Goal: Information Seeking & Learning: Learn about a topic

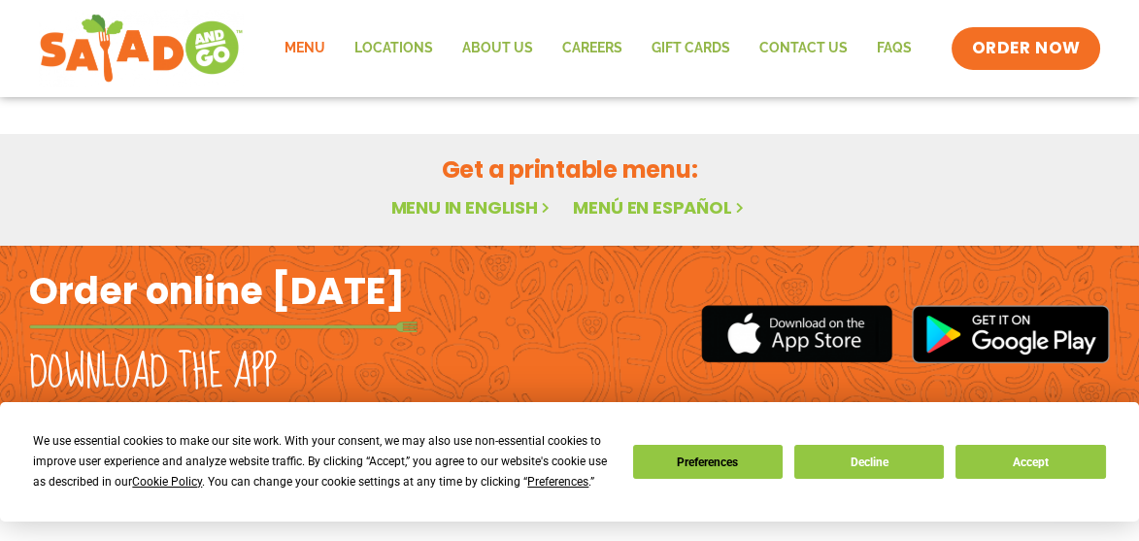
scroll to position [133, 0]
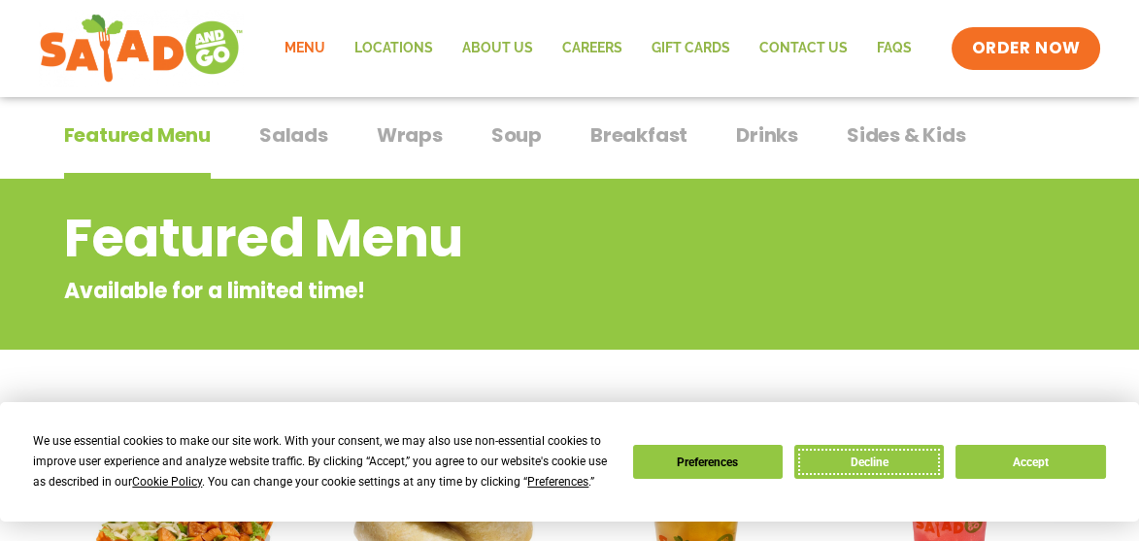
click at [851, 461] on button "Decline" at bounding box center [869, 462] width 150 height 34
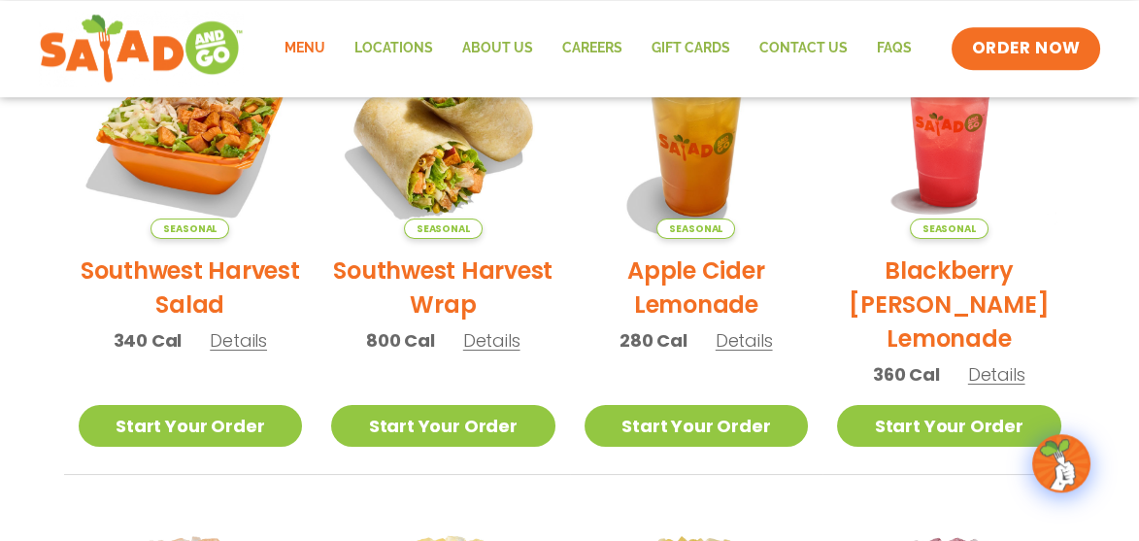
scroll to position [535, 0]
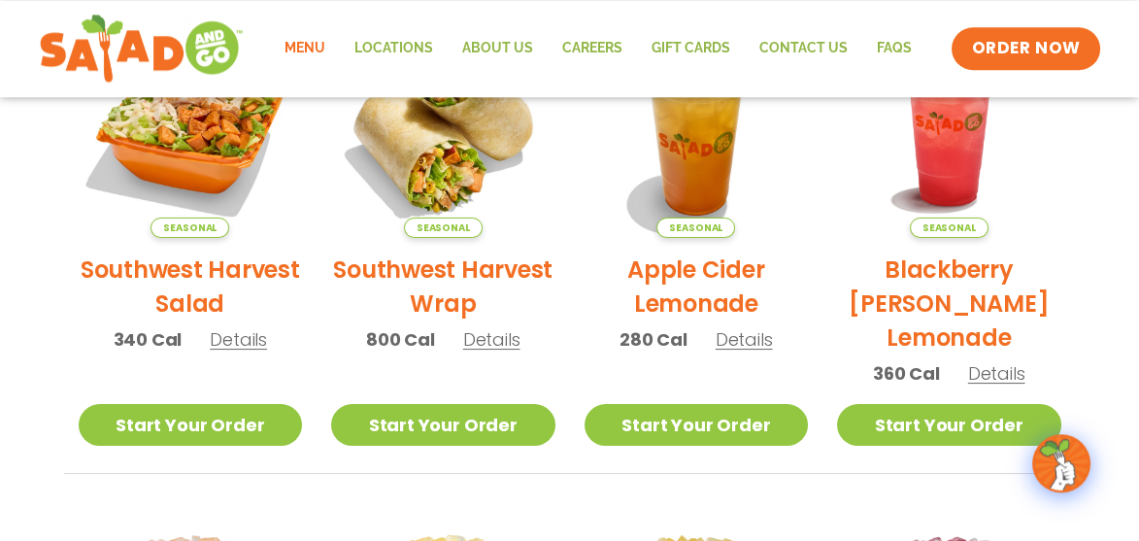
click at [170, 265] on h2 "Southwest Harvest Salad" at bounding box center [191, 286] width 224 height 68
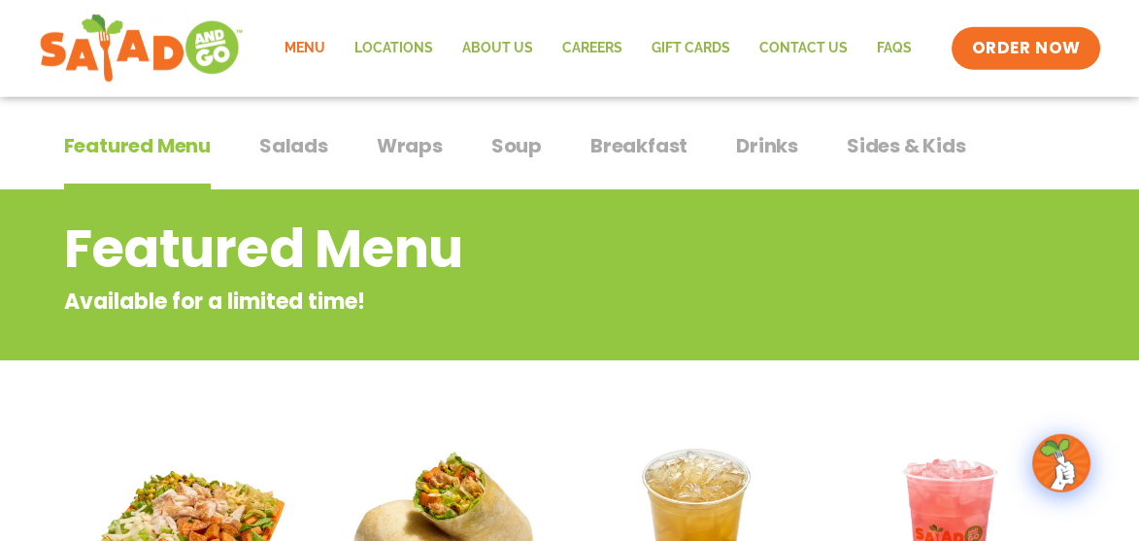
scroll to position [0, 0]
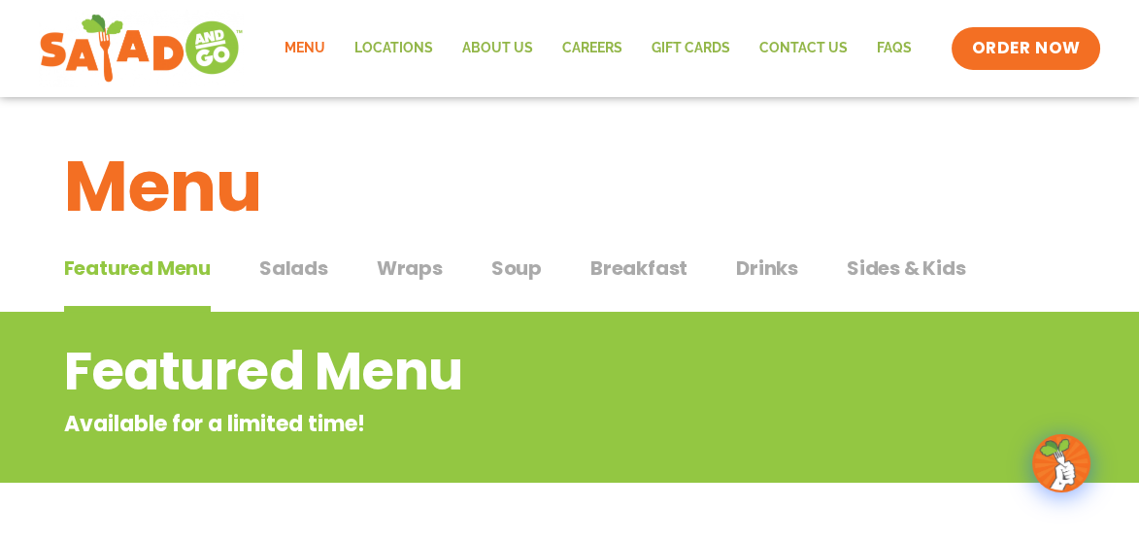
click at [297, 268] on span "Salads" at bounding box center [293, 267] width 69 height 29
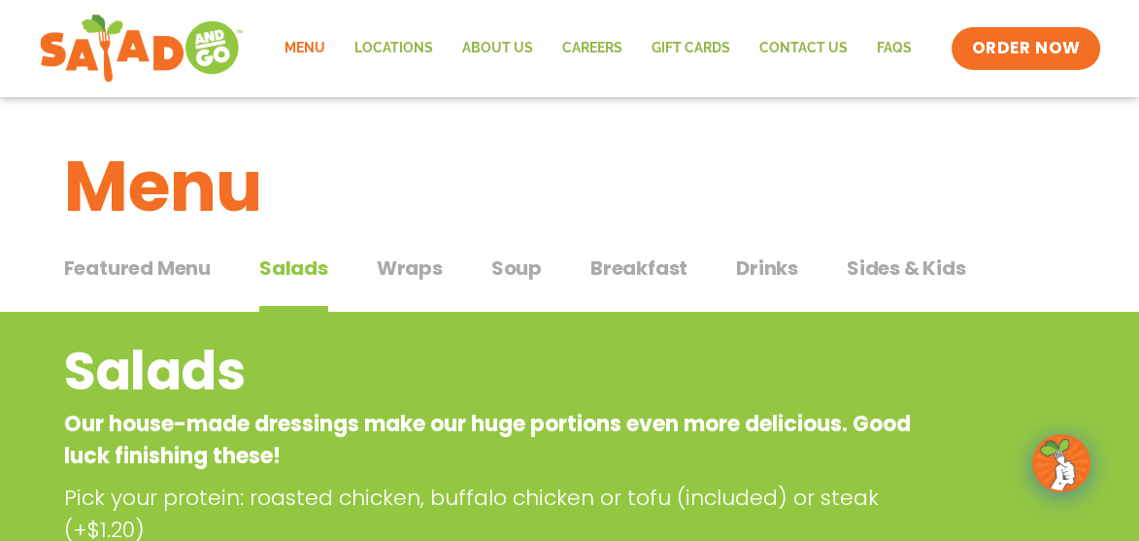
click at [157, 264] on span "Featured Menu" at bounding box center [137, 267] width 147 height 29
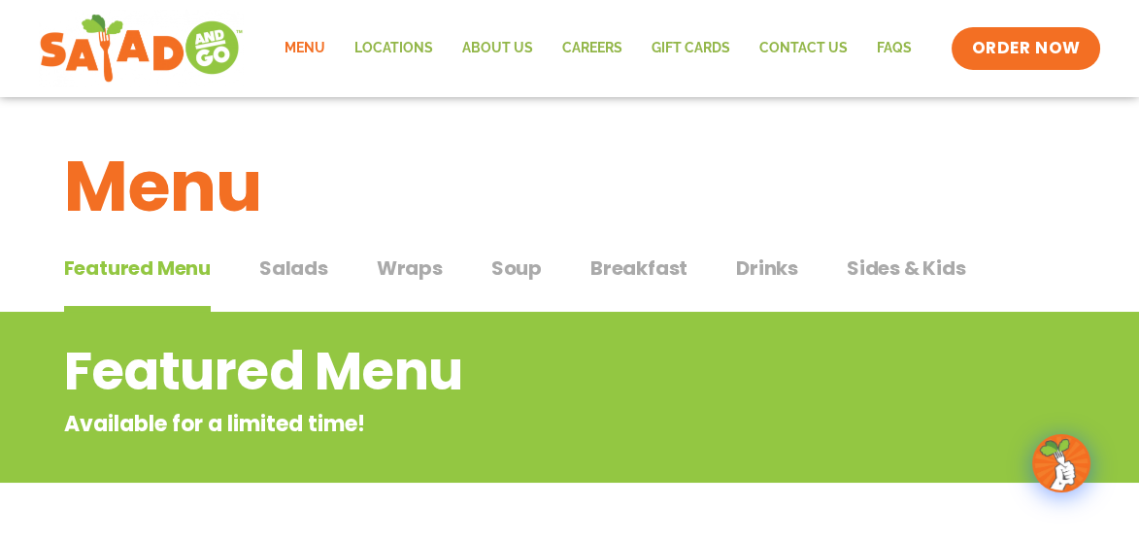
click at [290, 281] on span "Salads" at bounding box center [293, 267] width 69 height 29
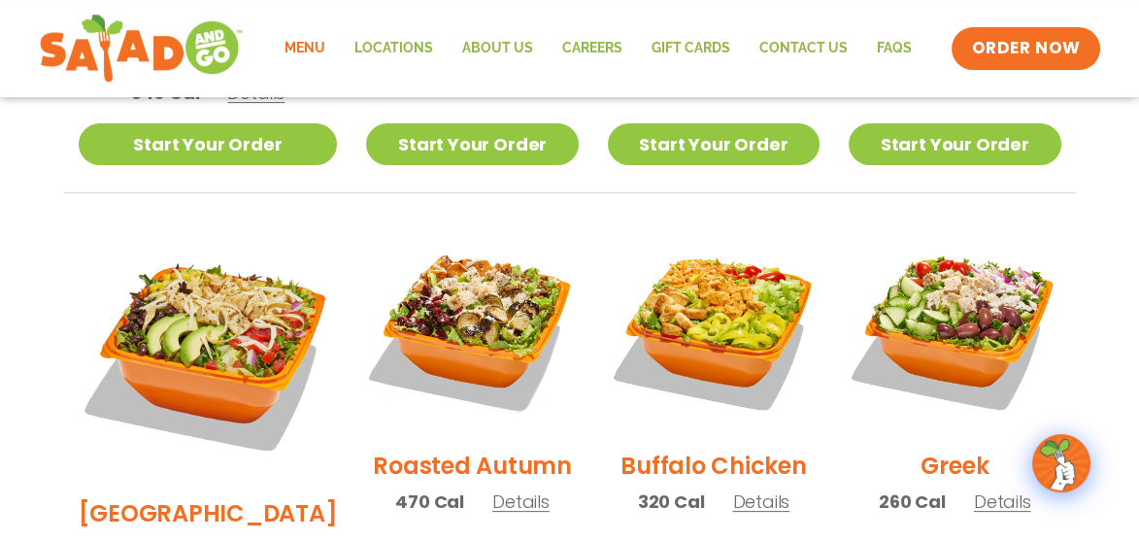
scroll to position [916, 0]
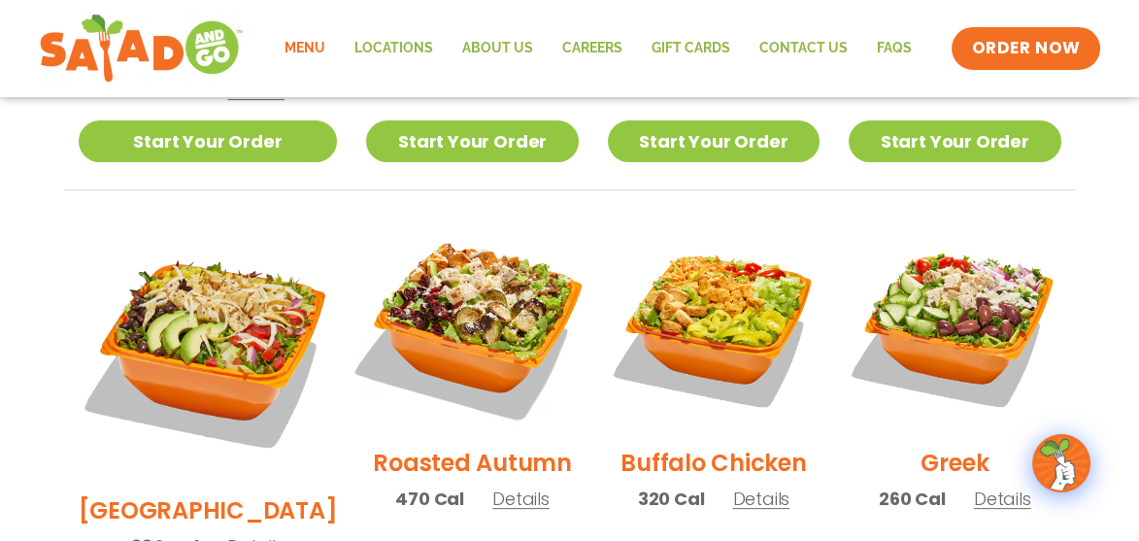
click at [445, 350] on img at bounding box center [472, 325] width 249 height 249
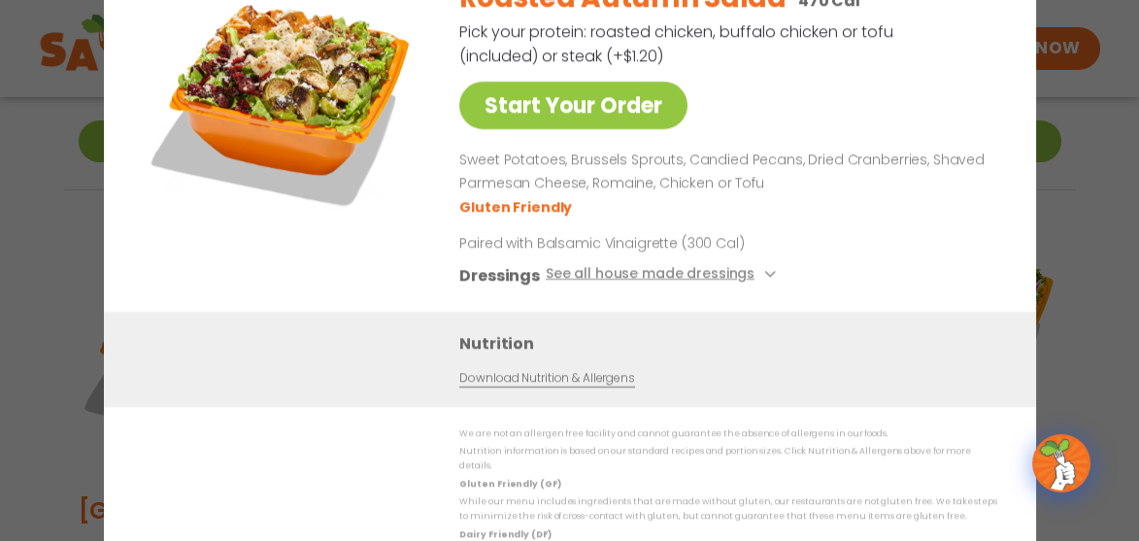
click at [1110, 263] on div "Start Your Order Roasted Autumn Salad 470 Cal Pick your protein: roasted chicke…" at bounding box center [569, 270] width 1139 height 541
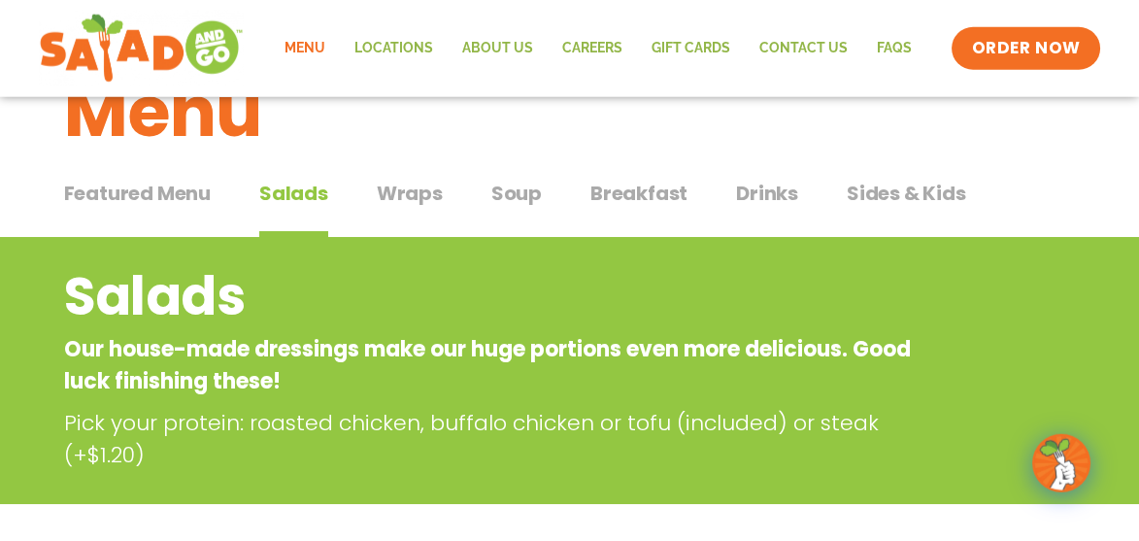
scroll to position [0, 0]
